Goal: Task Accomplishment & Management: Manage account settings

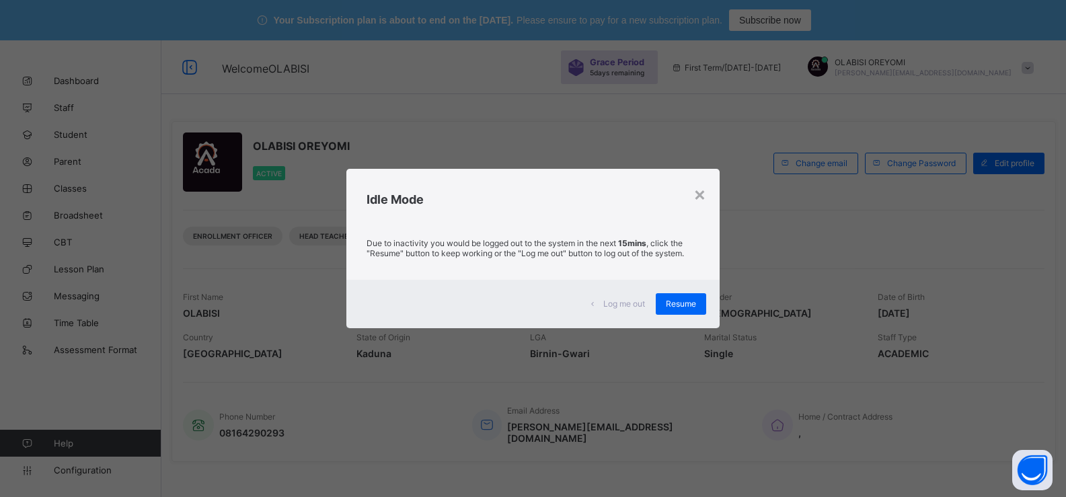
drag, startPoint x: 684, startPoint y: 303, endPoint x: 710, endPoint y: 212, distance: 94.5
click at [684, 303] on span "Resume" at bounding box center [681, 304] width 30 height 10
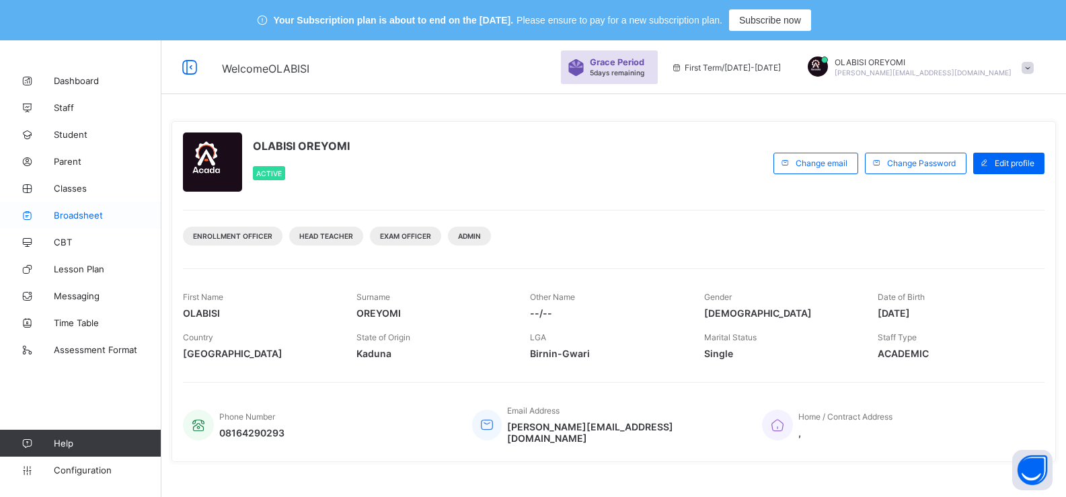
click at [69, 210] on span "Broadsheet" at bounding box center [108, 215] width 108 height 11
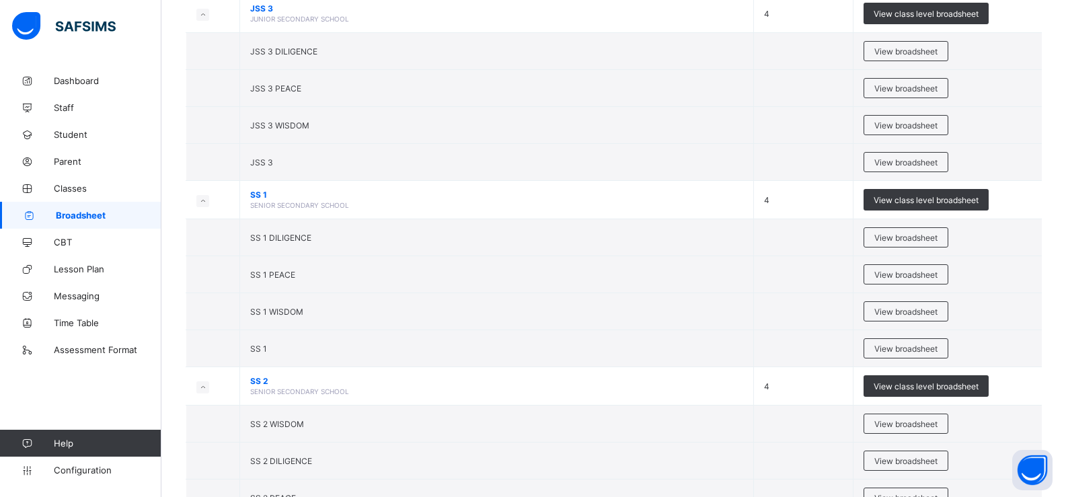
scroll to position [672, 0]
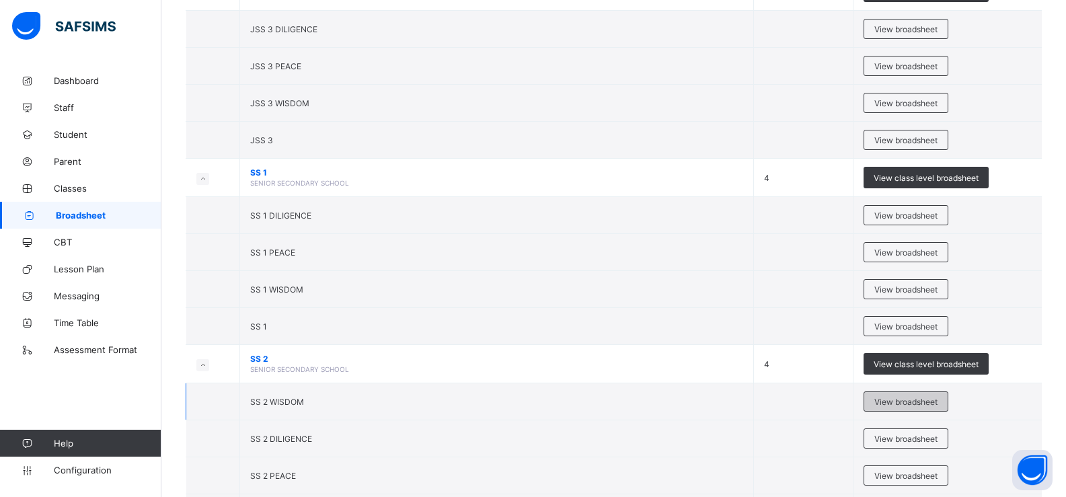
click at [898, 409] on div "View broadsheet" at bounding box center [905, 401] width 85 height 20
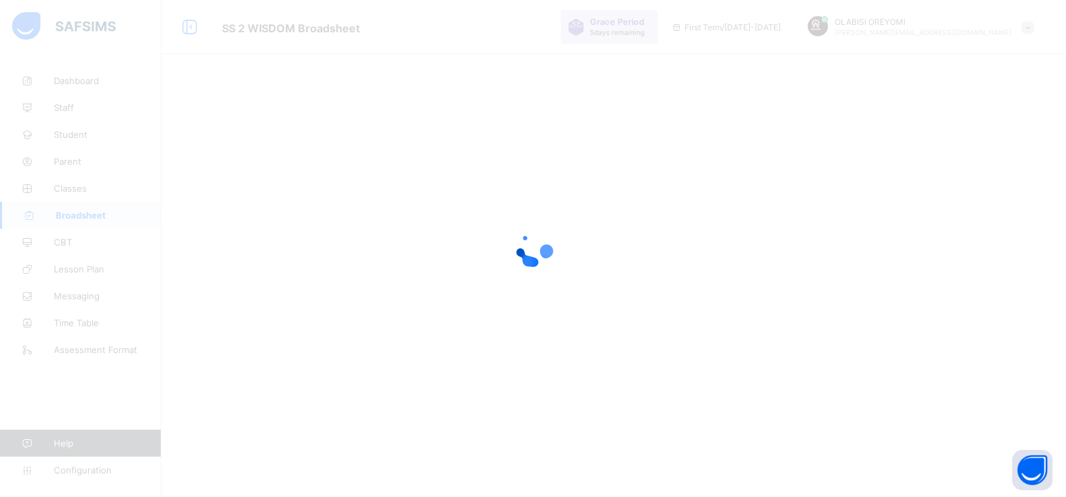
scroll to position [40, 0]
click at [259, 155] on div at bounding box center [533, 248] width 1066 height 497
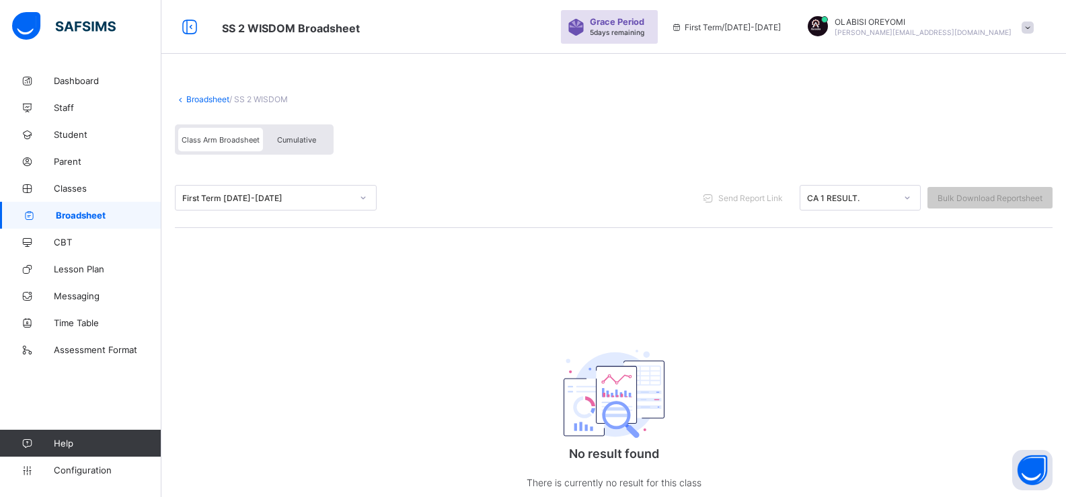
scroll to position [89, 0]
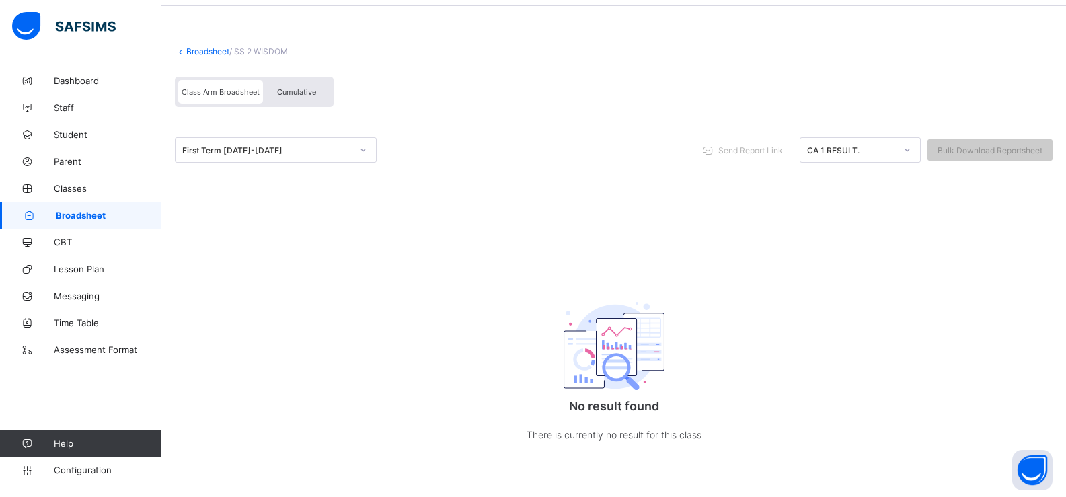
click at [184, 48] on icon at bounding box center [180, 51] width 11 height 10
click at [199, 51] on link "Broadsheet" at bounding box center [207, 51] width 43 height 10
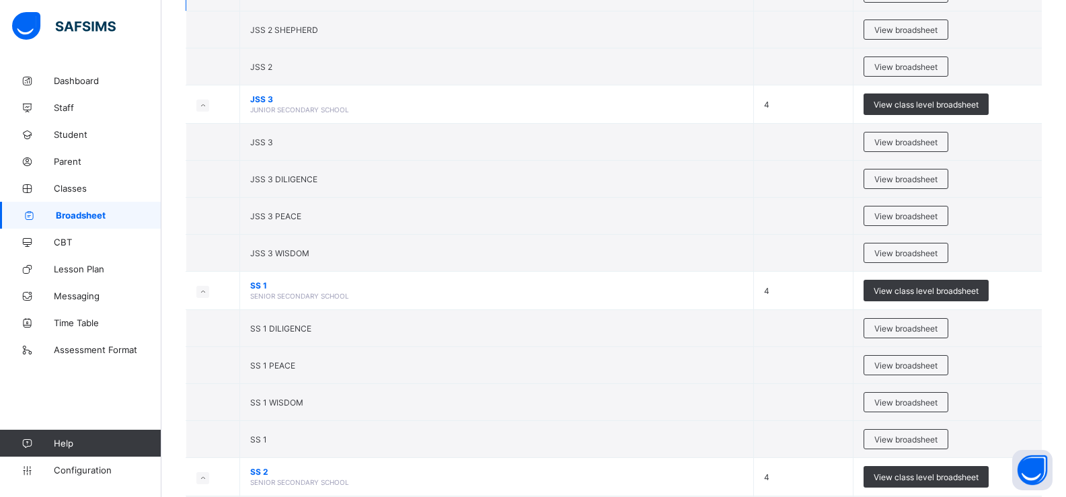
scroll to position [560, 0]
click at [292, 443] on td "SS 1" at bounding box center [497, 438] width 514 height 37
click at [910, 438] on span "View broadsheet" at bounding box center [905, 439] width 63 height 10
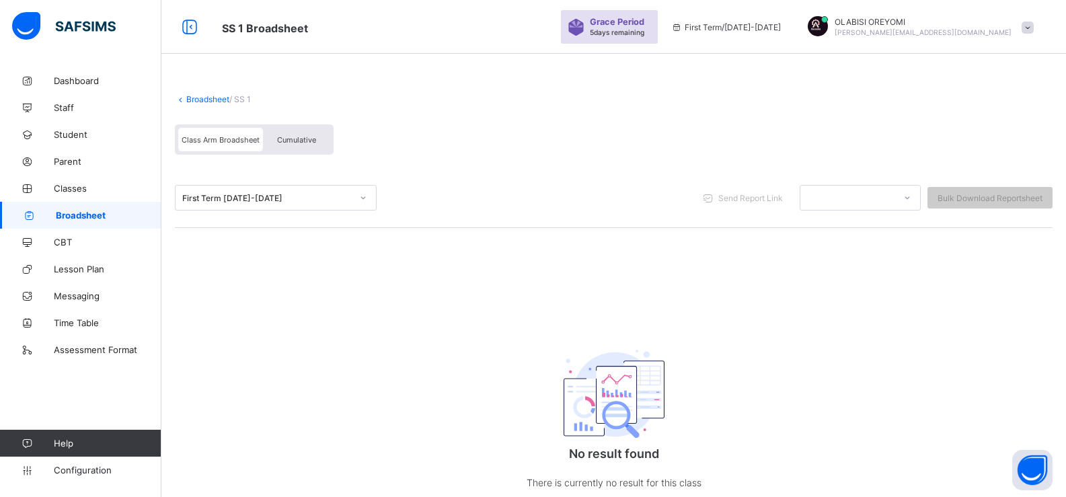
scroll to position [89, 0]
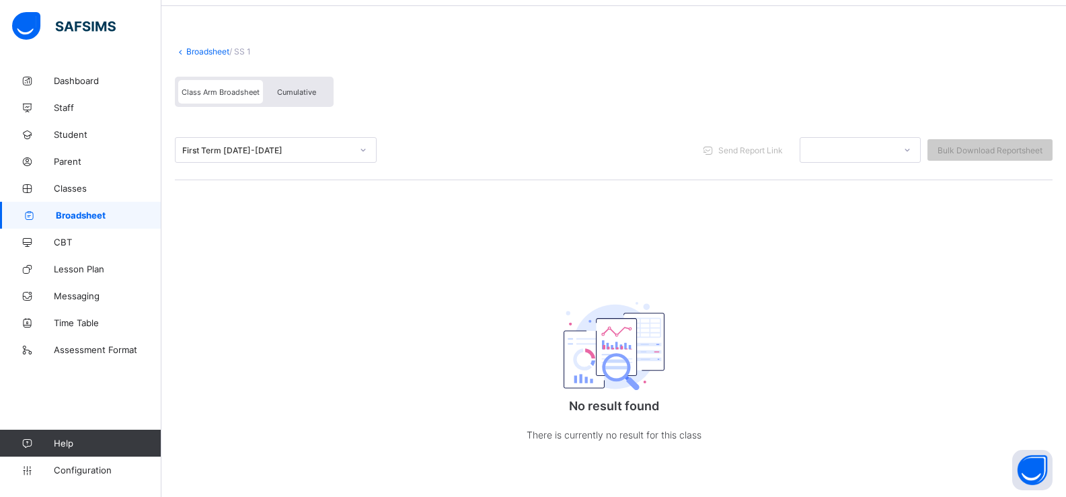
click at [315, 150] on div "First Term [DATE]-[DATE]" at bounding box center [266, 150] width 169 height 10
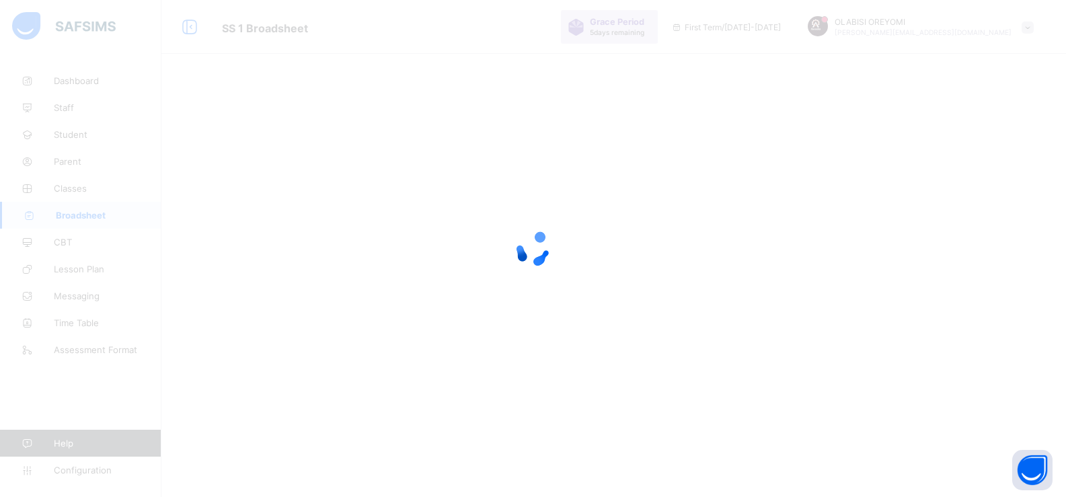
scroll to position [40, 0]
click at [365, 148] on div at bounding box center [533, 248] width 1066 height 497
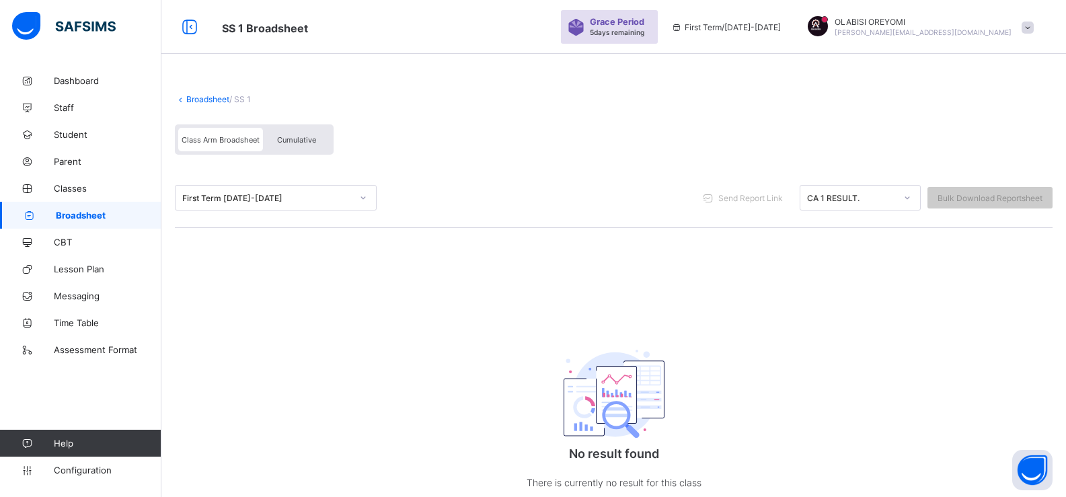
scroll to position [89, 0]
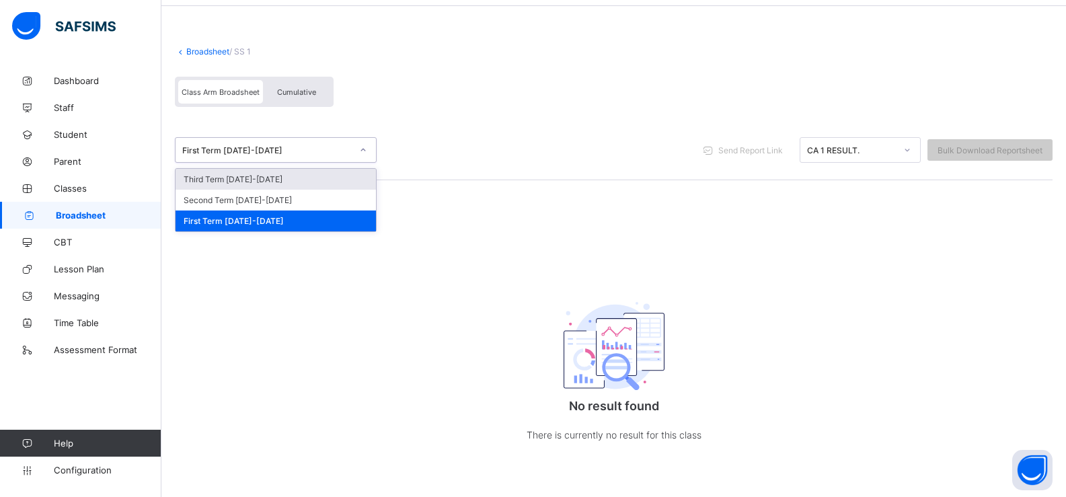
click at [362, 149] on icon at bounding box center [363, 150] width 5 height 3
click at [221, 53] on link "Broadsheet" at bounding box center [207, 51] width 43 height 10
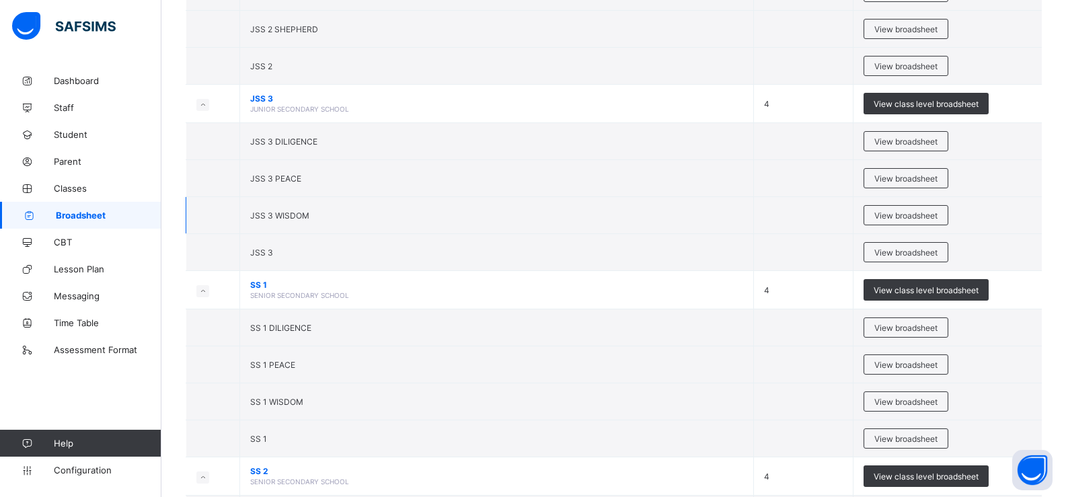
scroll to position [627, 0]
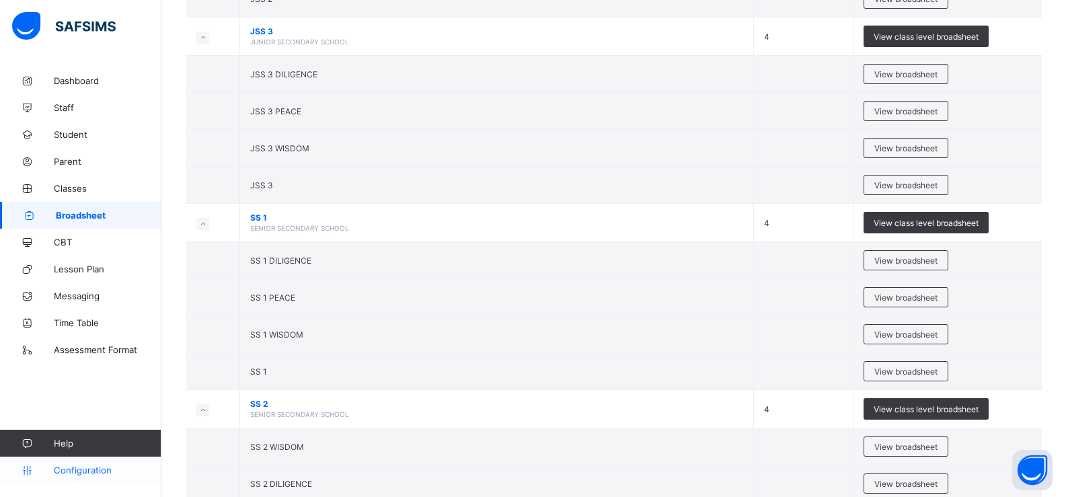
click at [89, 470] on span "Configuration" at bounding box center [107, 470] width 107 height 11
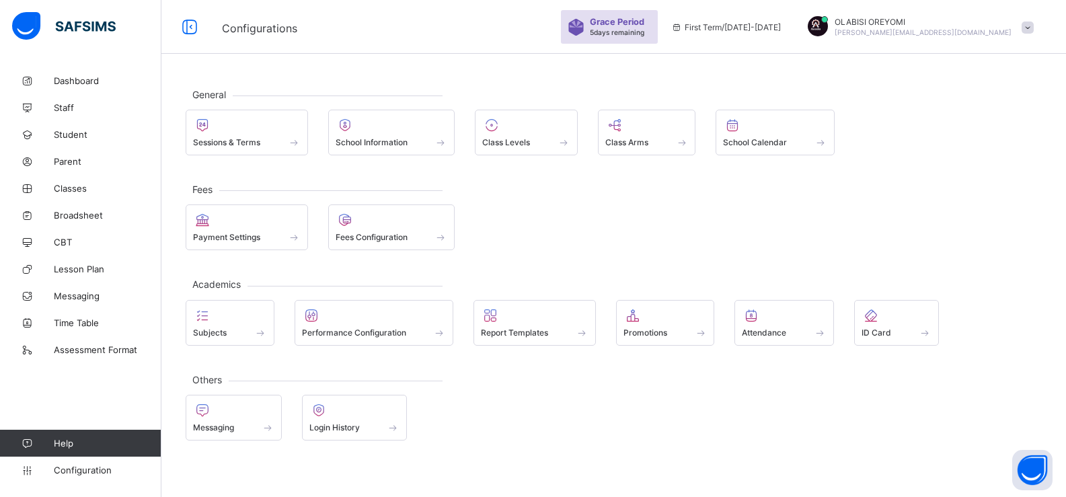
scroll to position [40, 0]
click at [208, 141] on span "Sessions & Terms" at bounding box center [226, 142] width 67 height 10
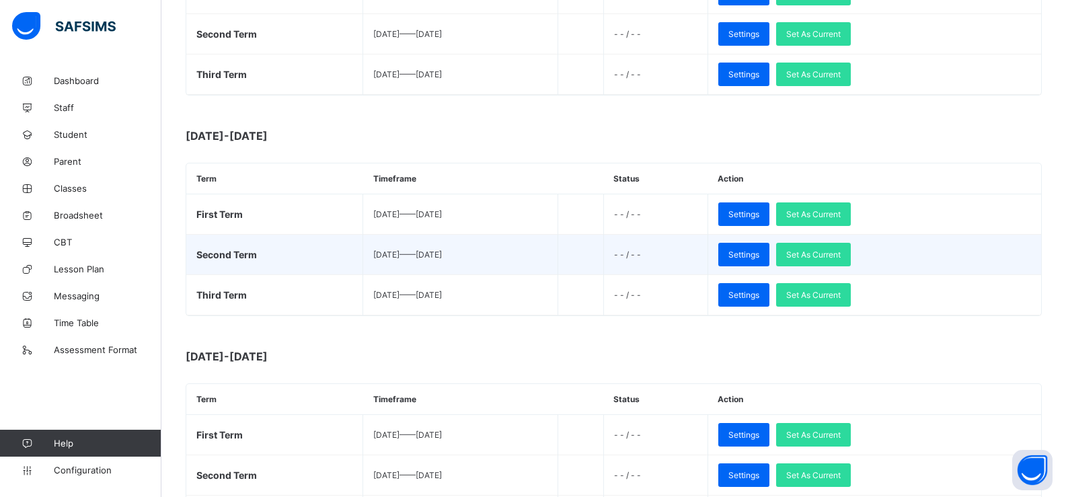
scroll to position [426, 0]
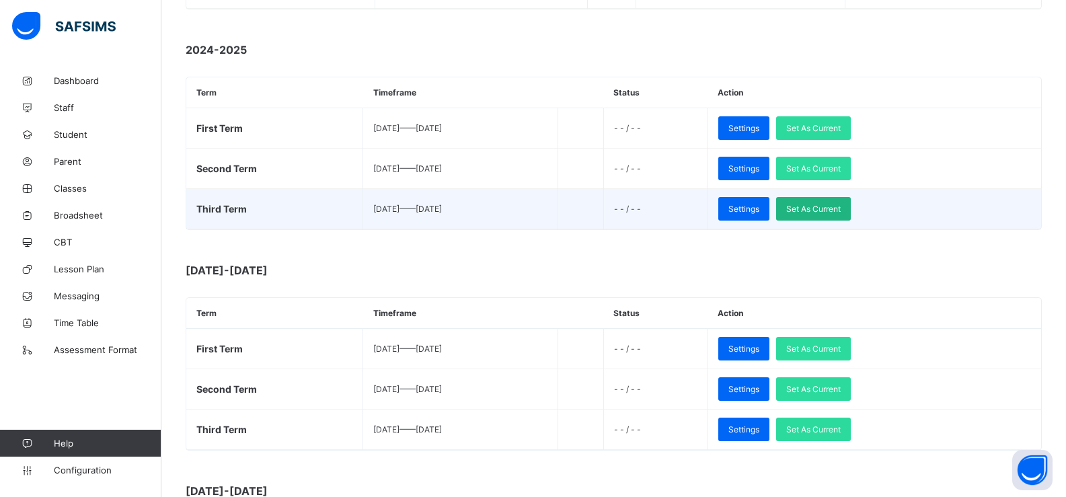
click at [840, 206] on span "Set As Current" at bounding box center [813, 209] width 54 height 10
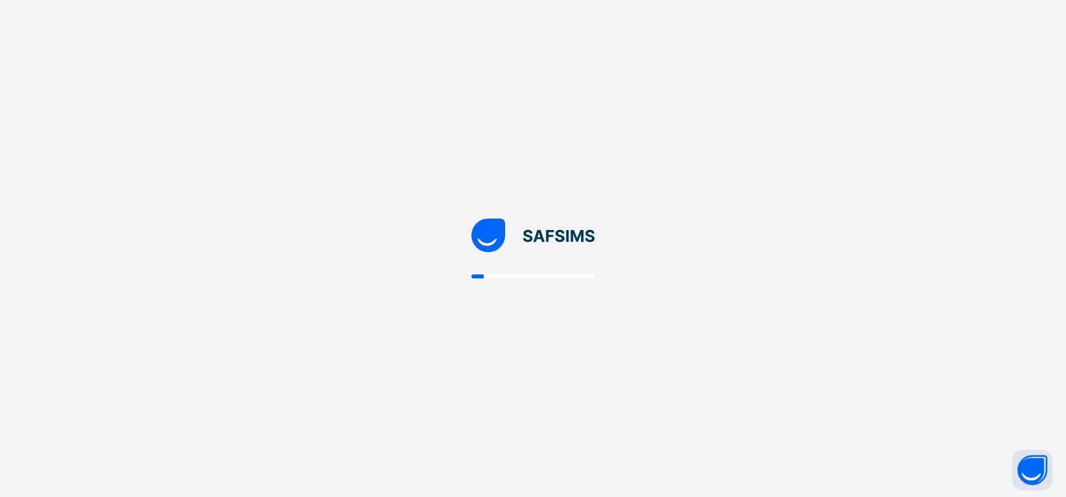
scroll to position [0, 0]
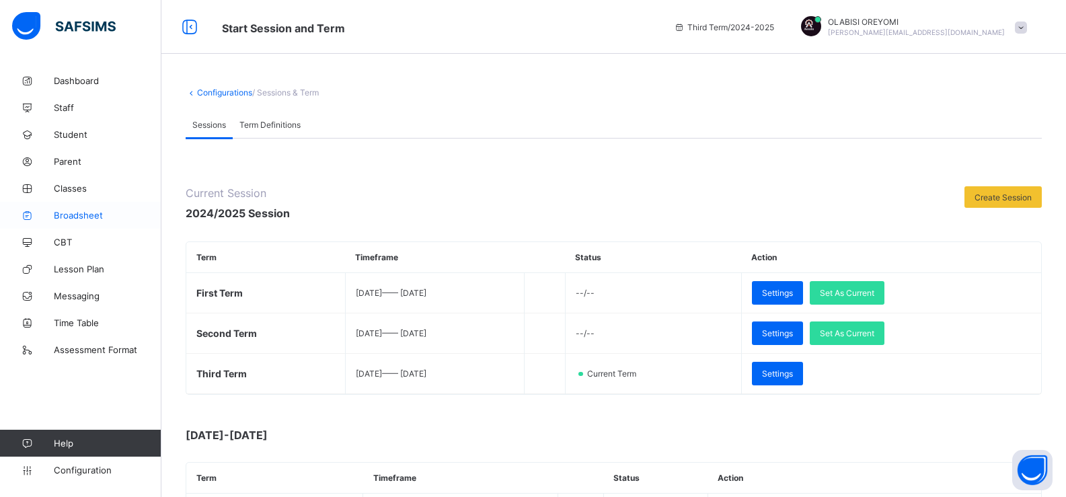
click at [71, 210] on span "Broadsheet" at bounding box center [108, 215] width 108 height 11
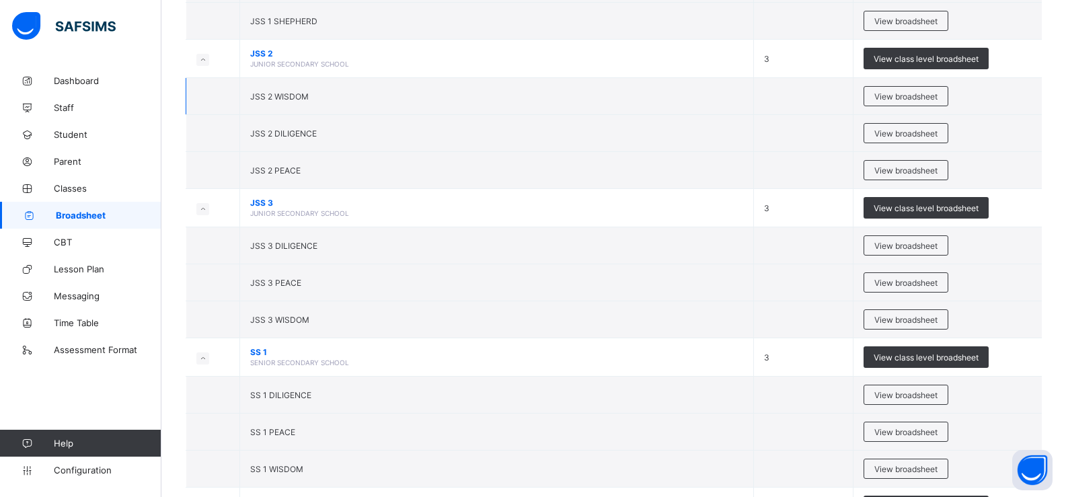
scroll to position [403, 0]
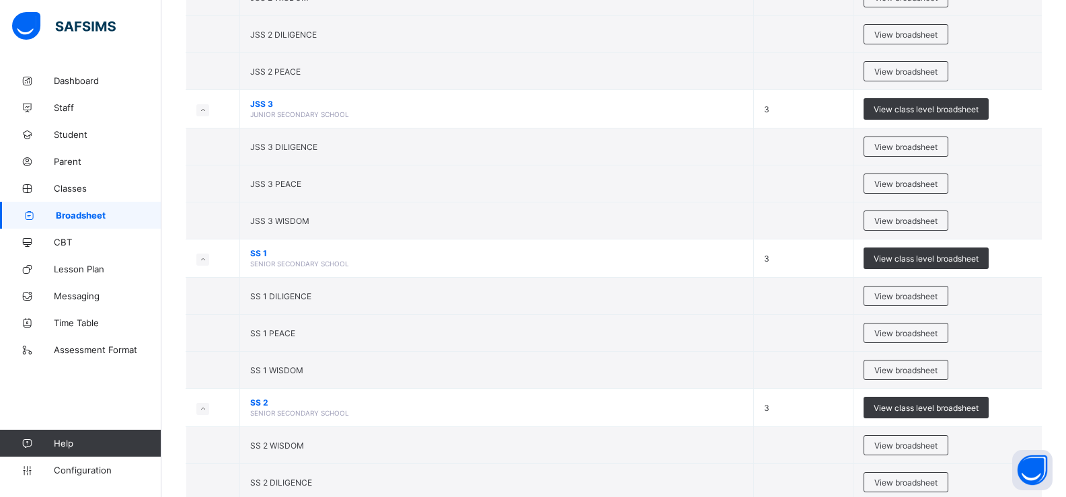
click at [959, 257] on span "View class level broadsheet" at bounding box center [925, 258] width 105 height 10
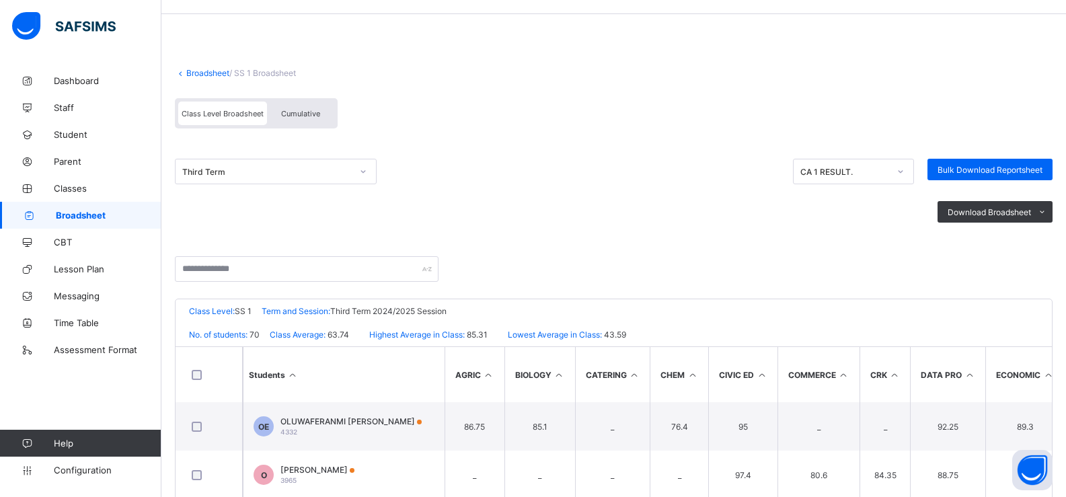
scroll to position [54, 0]
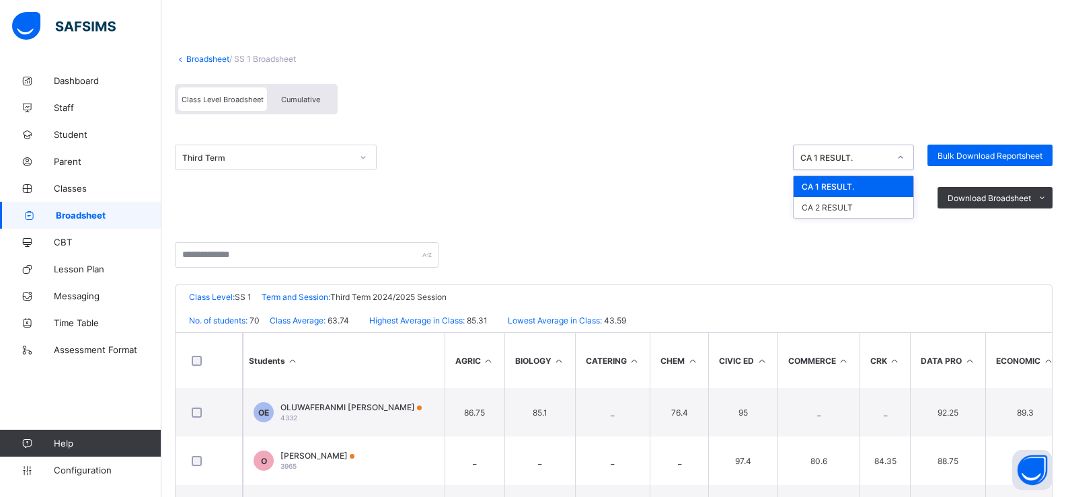
click at [887, 157] on div "CA 1 RESULT." at bounding box center [844, 158] width 89 height 10
click at [912, 152] on div at bounding box center [900, 158] width 23 height 22
click at [313, 99] on span "Cumulative" at bounding box center [300, 99] width 39 height 9
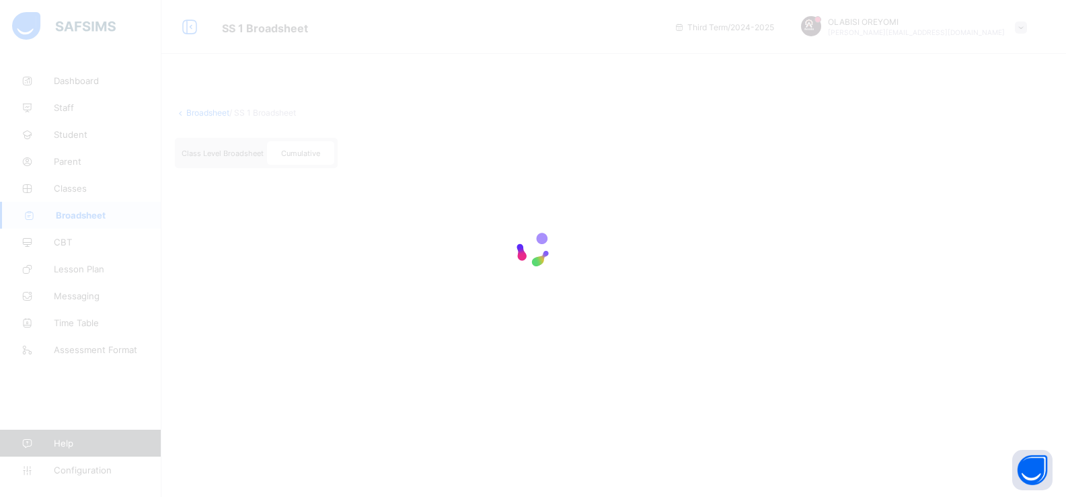
scroll to position [0, 0]
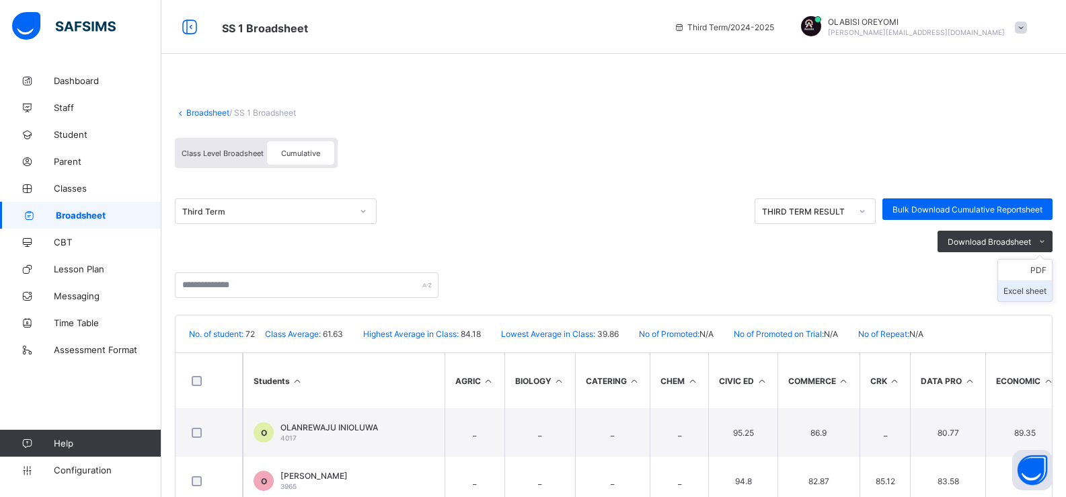
click at [1051, 294] on li "Excel sheet" at bounding box center [1025, 290] width 54 height 21
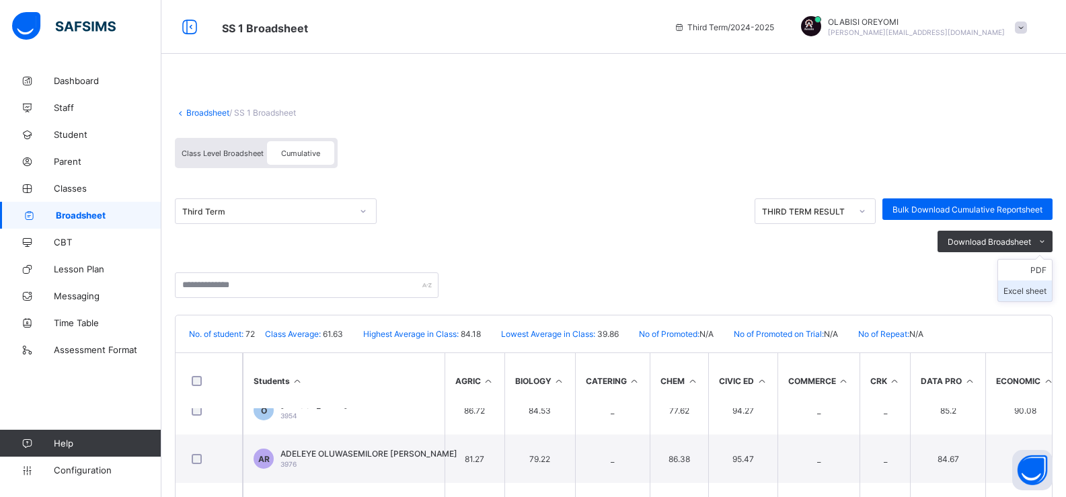
scroll to position [202, 0]
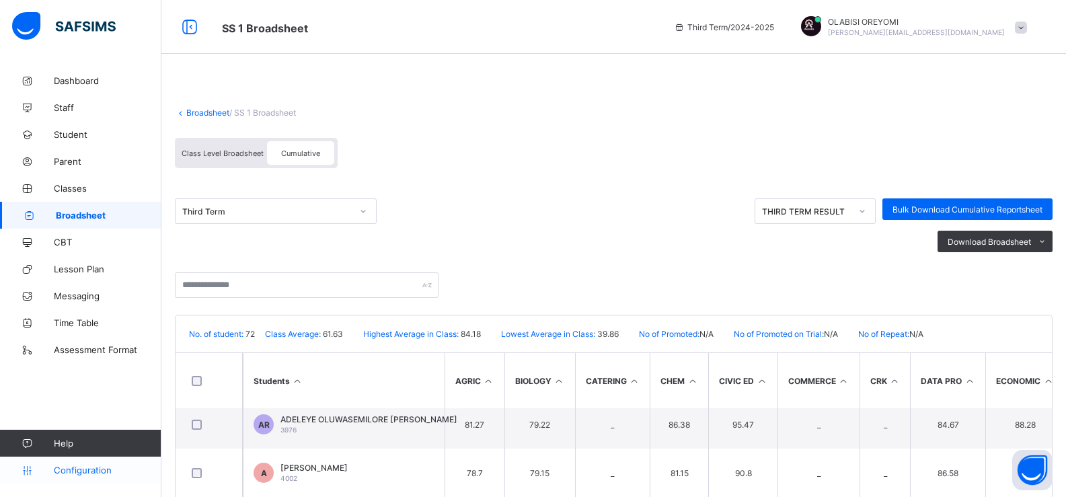
click at [91, 476] on link "Configuration" at bounding box center [80, 469] width 161 height 27
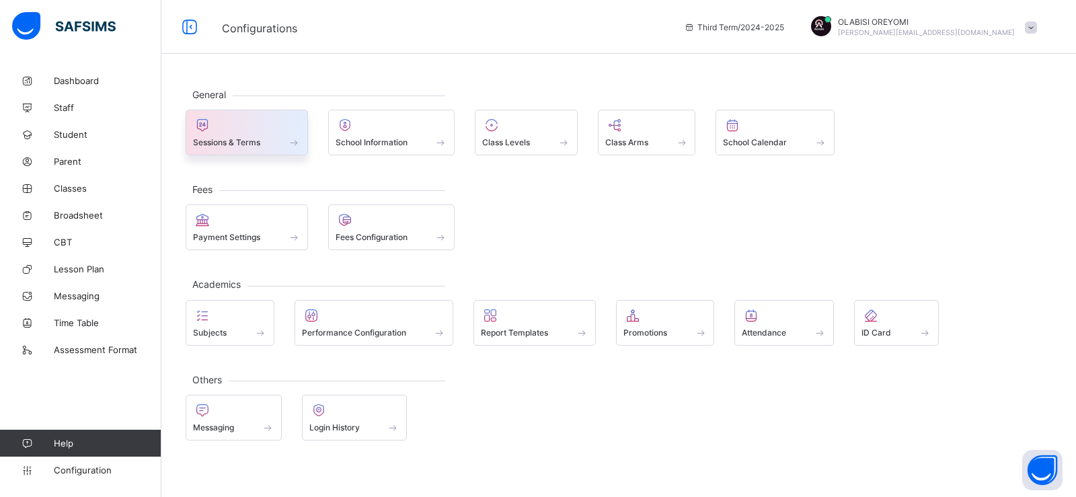
click at [263, 155] on div "Sessions & Terms" at bounding box center [247, 133] width 122 height 46
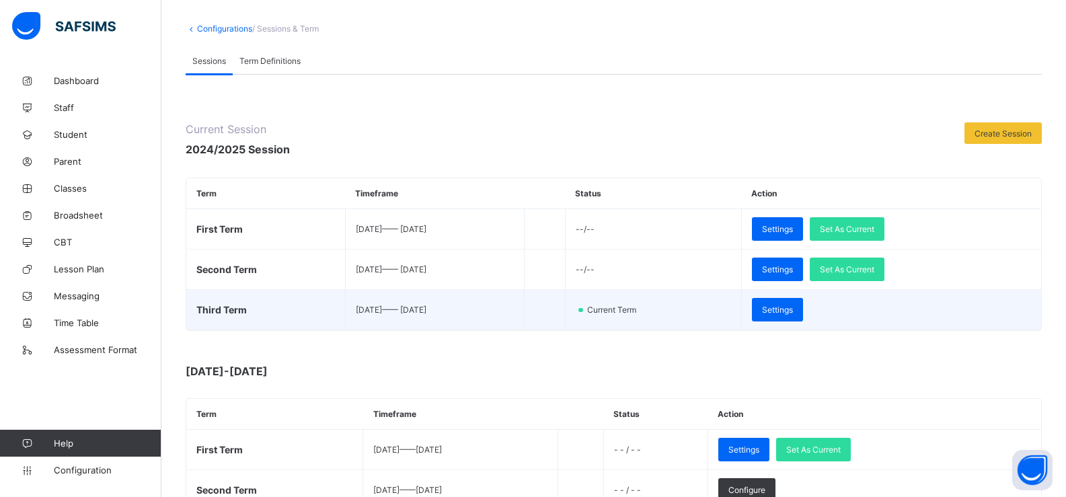
scroll to position [67, 0]
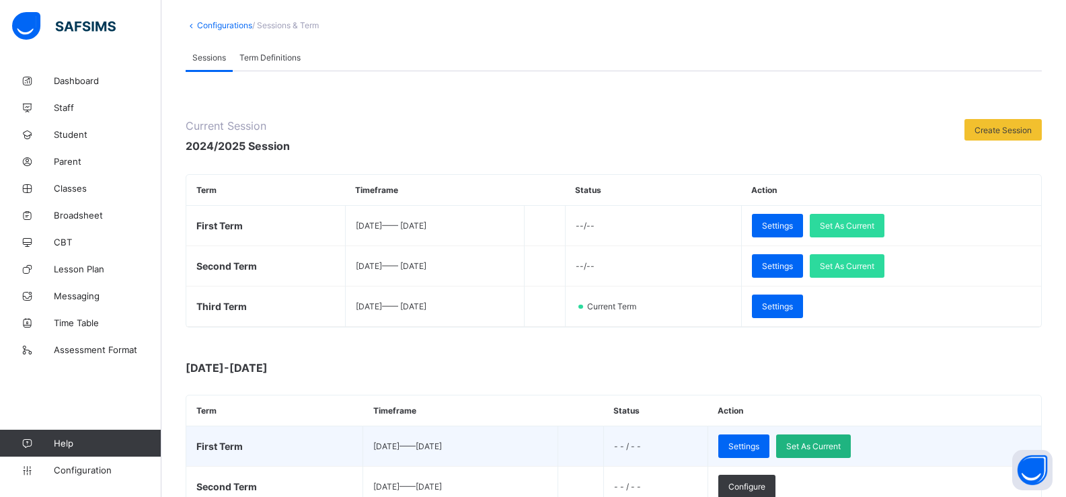
click at [840, 445] on span "Set As Current" at bounding box center [813, 446] width 54 height 10
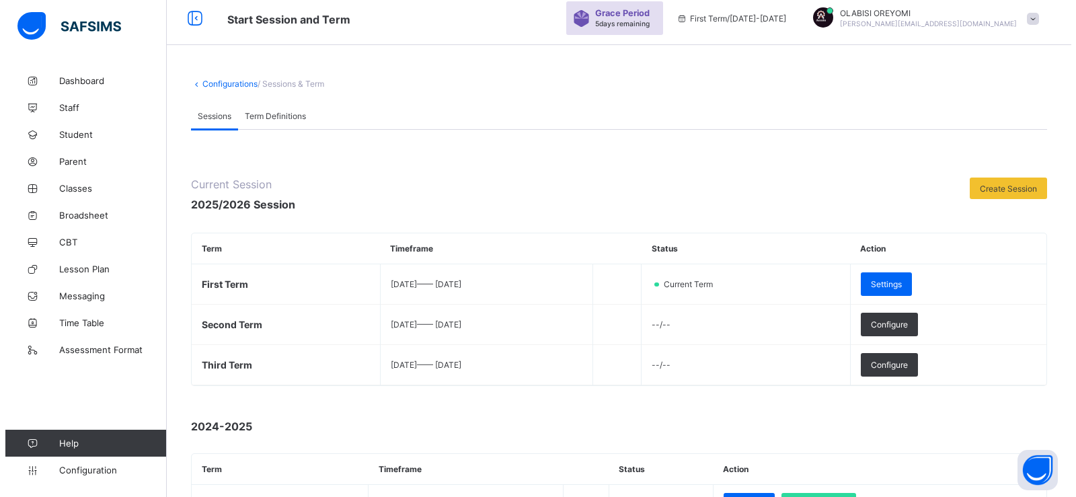
scroll to position [0, 0]
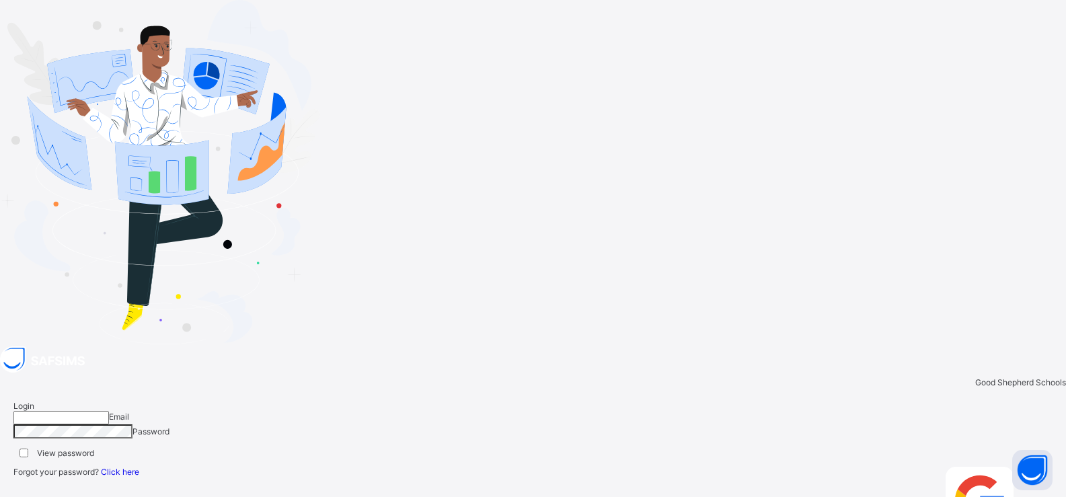
type input "**********"
